Goal: Task Accomplishment & Management: Use online tool/utility

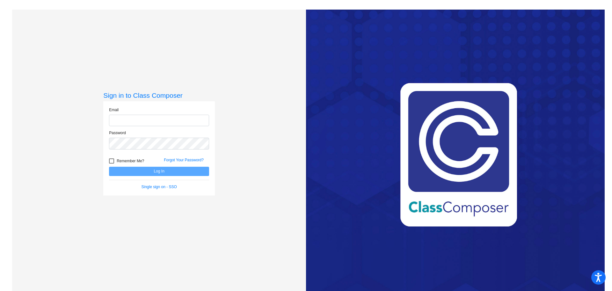
type input "[PERSON_NAME][EMAIL_ADDRESS][PERSON_NAME][DOMAIN_NAME]"
click at [112, 159] on div at bounding box center [111, 160] width 5 height 5
click at [112, 163] on input "Remember Me?" at bounding box center [111, 163] width 0 height 0
checkbox input "true"
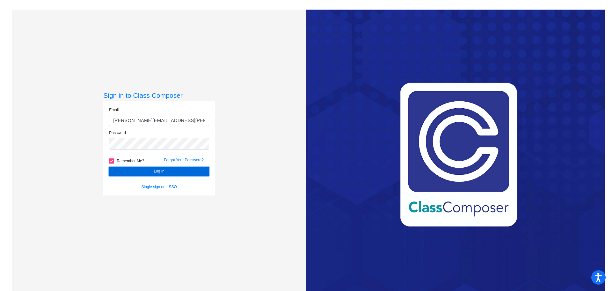
click at [147, 170] on button "Log In" at bounding box center [159, 170] width 100 height 9
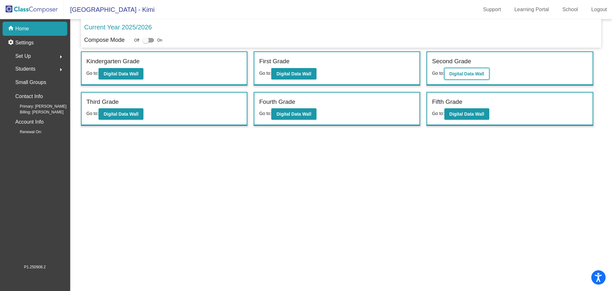
click at [462, 73] on b "Digital Data Wall" at bounding box center [467, 73] width 35 height 5
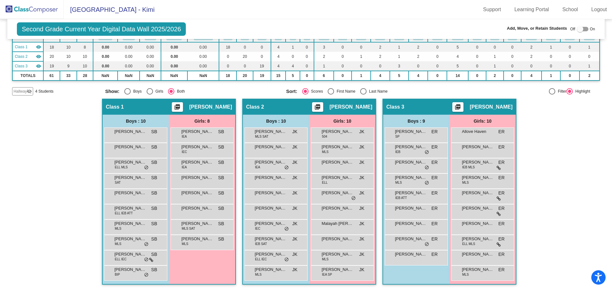
scroll to position [24, 0]
